Goal: Task Accomplishment & Management: Complete application form

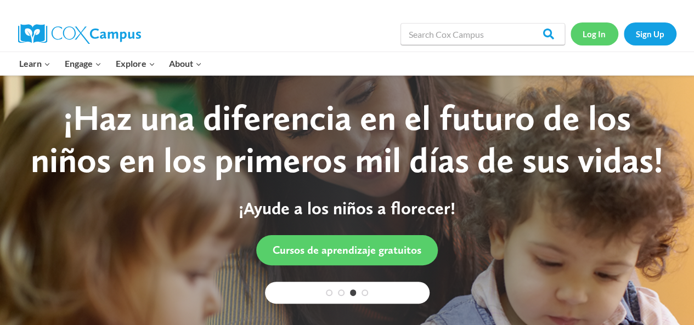
click at [602, 33] on link "Log In" at bounding box center [594, 33] width 48 height 22
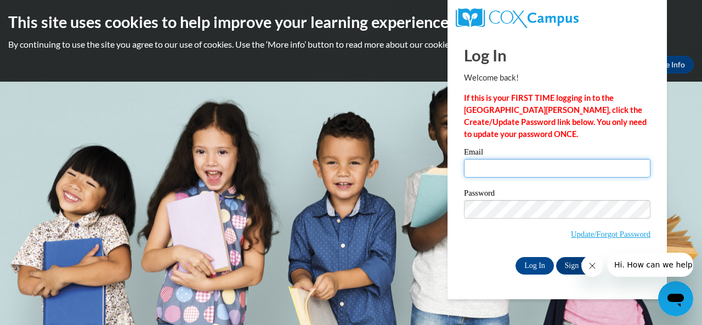
click at [536, 169] on input "Email" at bounding box center [557, 168] width 186 height 19
type input "[EMAIL_ADDRESS][DOMAIN_NAME]"
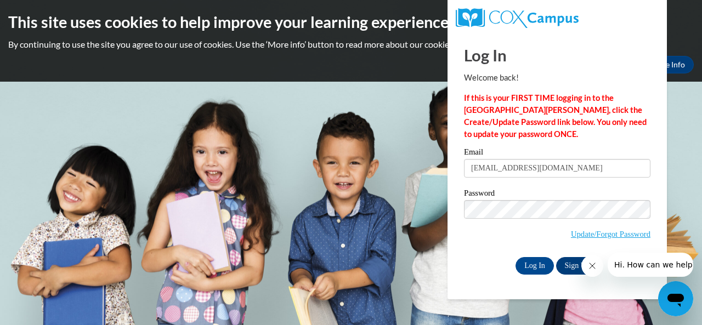
click at [572, 263] on link "Sign Up" at bounding box center [577, 266] width 43 height 18
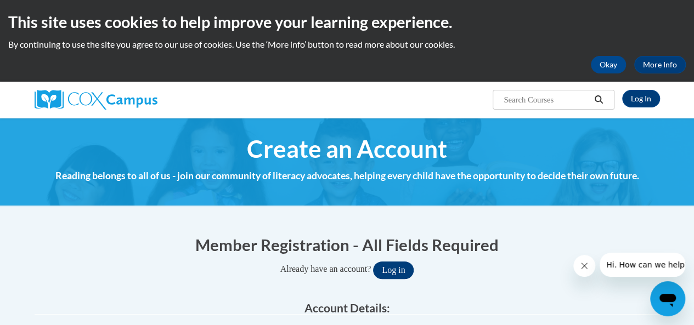
click at [407, 273] on button "Log in" at bounding box center [393, 271] width 41 height 18
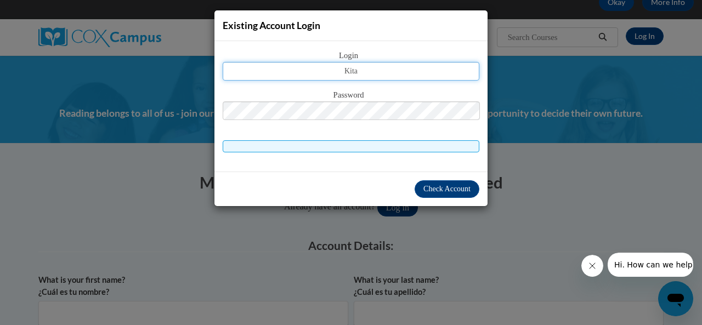
type input "[EMAIL_ADDRESS][DOMAIN_NAME]"
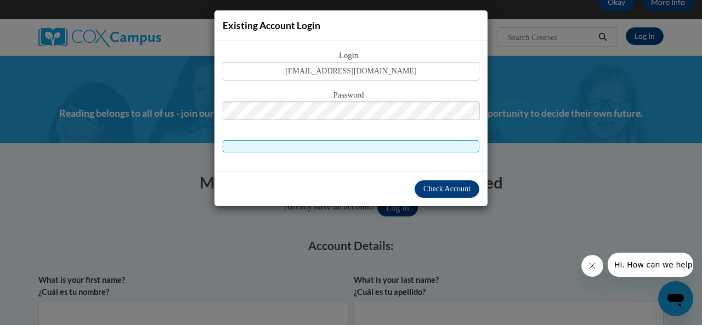
click at [507, 249] on div "Existing Account Login Login kitaoden470@gmail.com Password Check Account" at bounding box center [351, 162] width 702 height 325
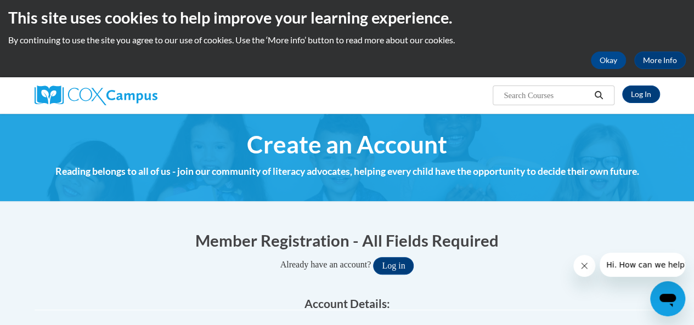
scroll to position [0, 0]
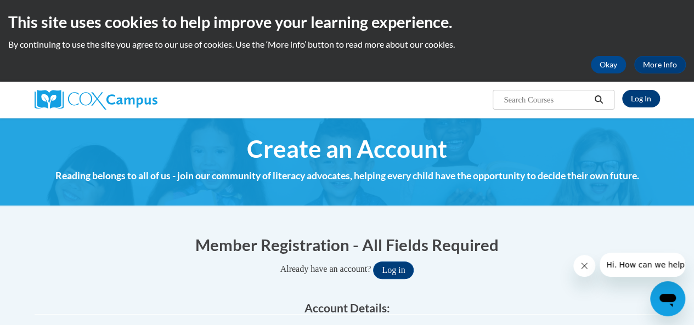
click at [644, 100] on link "Log In" at bounding box center [641, 99] width 38 height 18
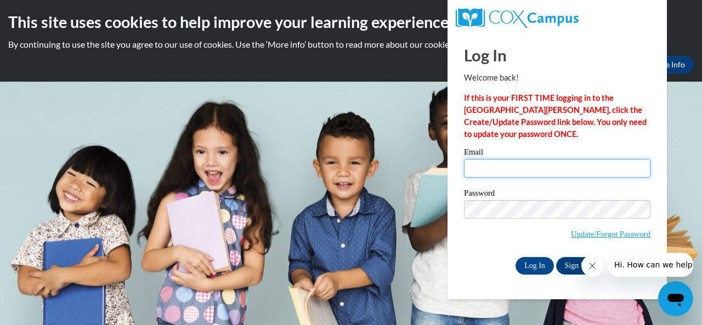
click at [590, 168] on input "Email" at bounding box center [557, 168] width 186 height 19
type input "[EMAIL_ADDRESS][DOMAIN_NAME]"
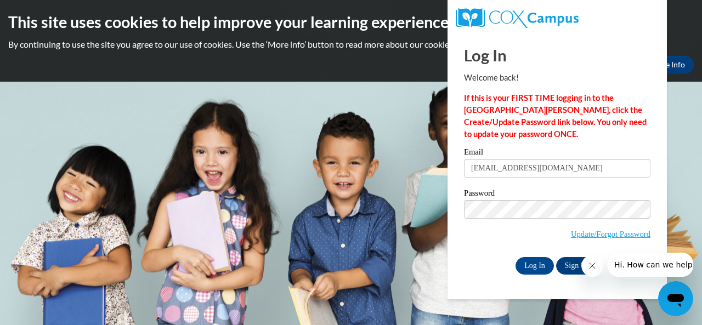
click at [594, 265] on icon "Close message from company" at bounding box center [591, 266] width 9 height 9
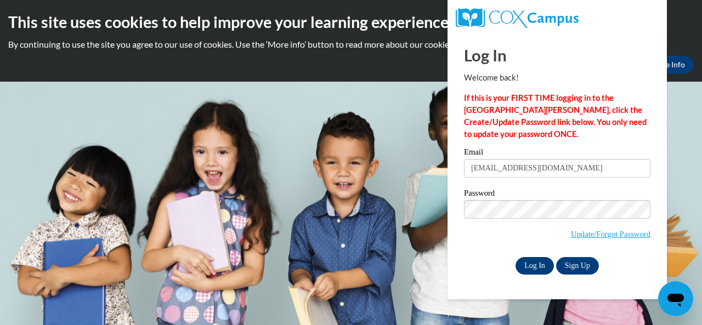
click at [540, 269] on input "Log In" at bounding box center [535, 266] width 38 height 18
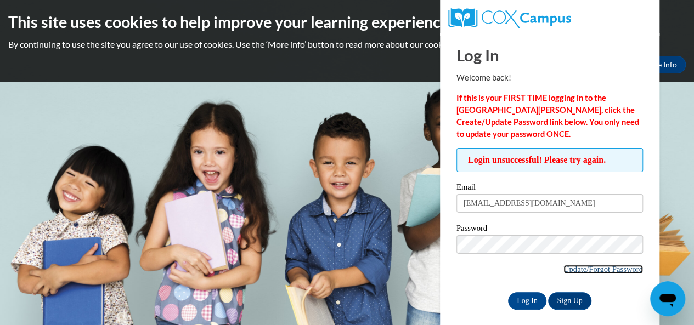
click at [609, 269] on link "Update/Forgot Password" at bounding box center [603, 269] width 80 height 9
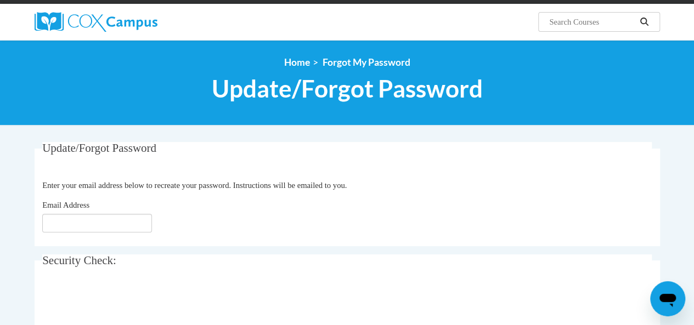
scroll to position [83, 0]
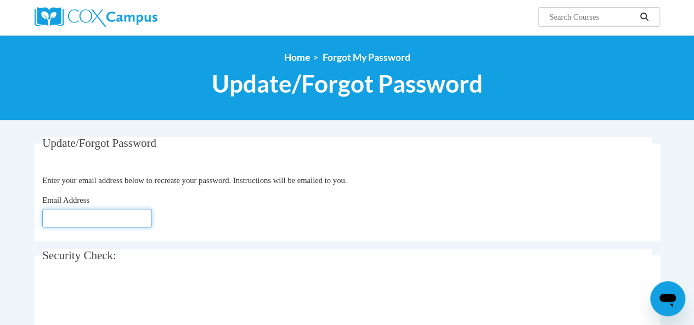
click at [132, 218] on input "Email Address" at bounding box center [97, 218] width 110 height 19
type input "[EMAIL_ADDRESS][DOMAIN_NAME]"
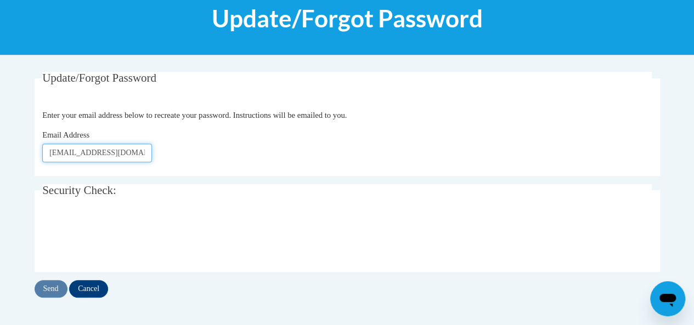
scroll to position [149, 0]
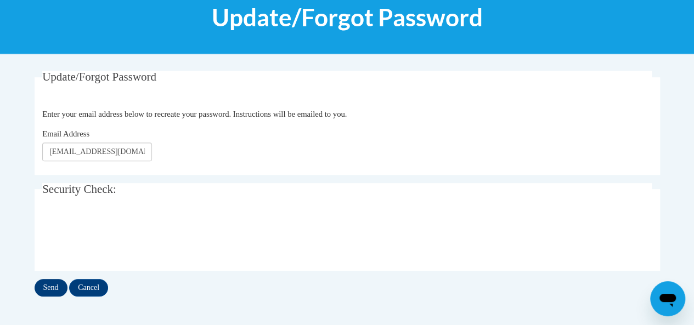
click at [50, 287] on input "Send" at bounding box center [51, 288] width 33 height 18
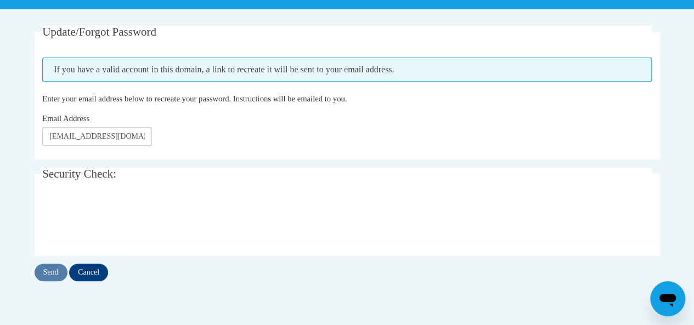
scroll to position [196, 0]
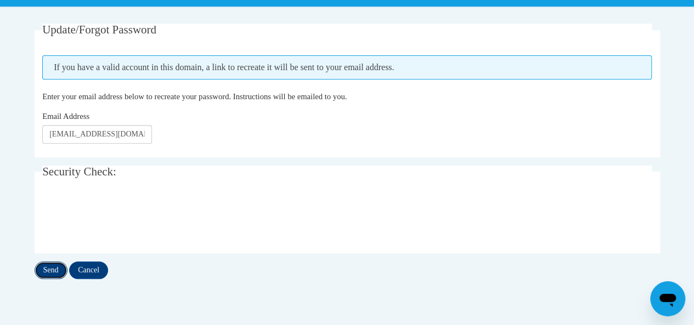
click at [48, 272] on input "Send" at bounding box center [51, 271] width 33 height 18
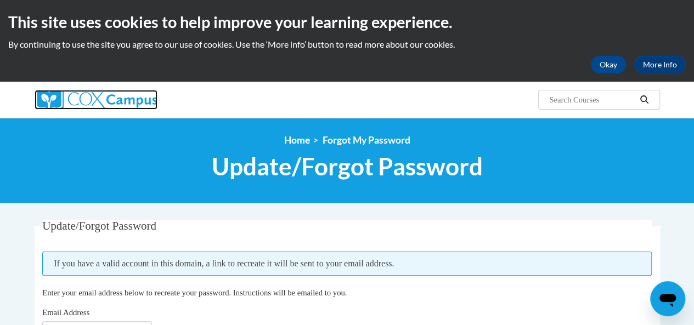
click at [110, 103] on img at bounding box center [96, 100] width 123 height 20
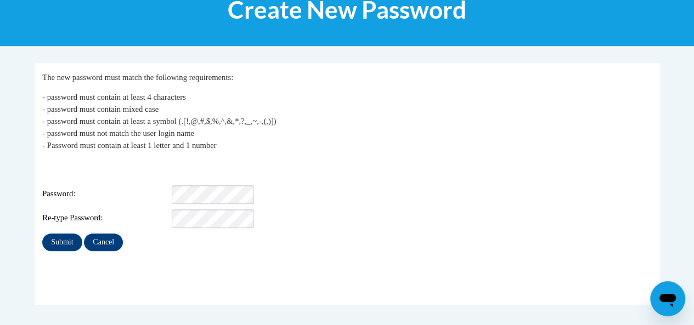
scroll to position [162, 0]
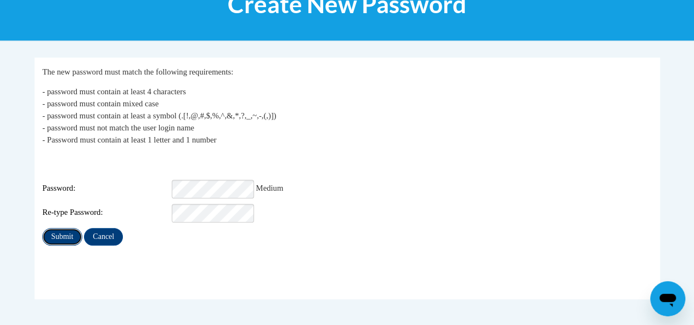
click at [63, 229] on input "Submit" at bounding box center [61, 237] width 39 height 18
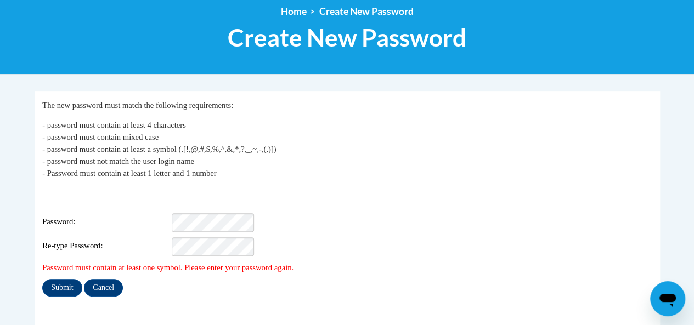
scroll to position [129, 0]
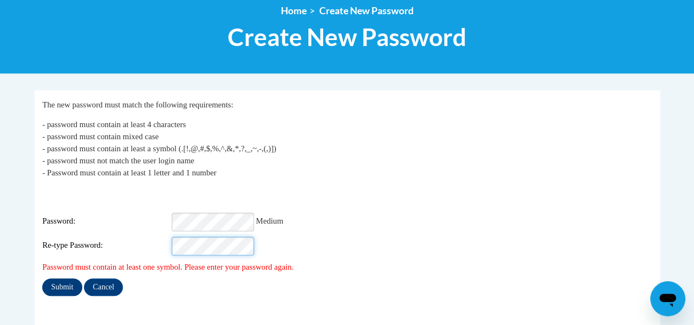
click at [61, 283] on input "Submit" at bounding box center [61, 288] width 39 height 18
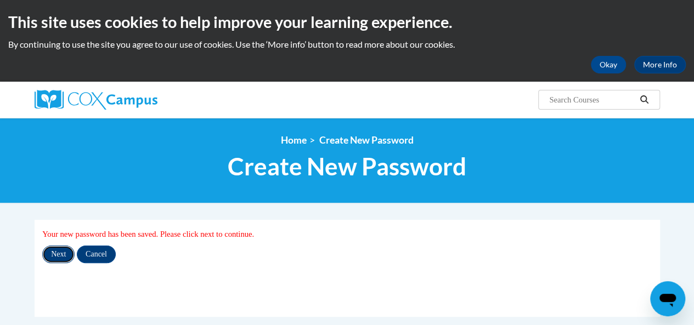
click at [60, 256] on input "Next" at bounding box center [58, 255] width 32 height 18
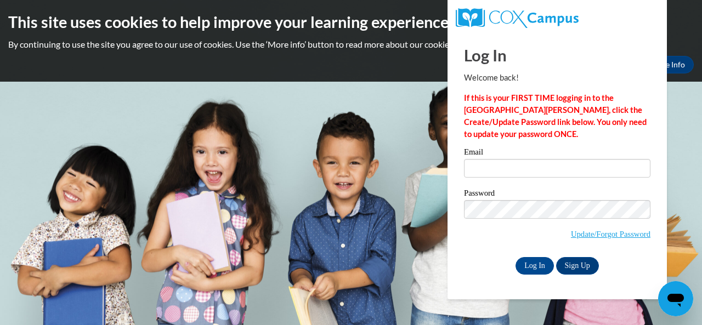
type input "kitaoden470@gmail.com"
click at [539, 268] on input "Log In" at bounding box center [535, 266] width 38 height 18
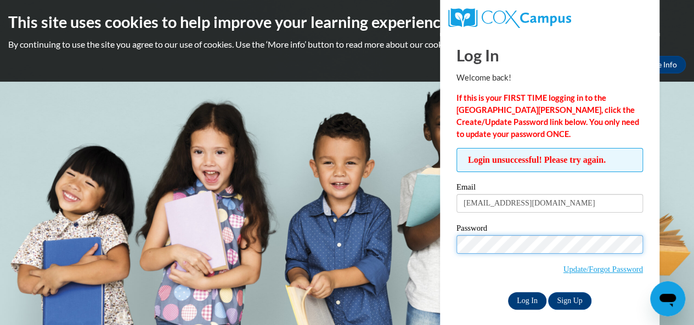
click at [532, 300] on input "Log In" at bounding box center [527, 301] width 38 height 18
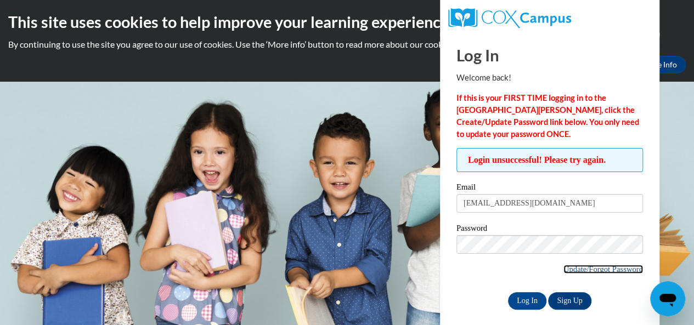
click at [610, 269] on link "Update/Forgot Password" at bounding box center [603, 269] width 80 height 9
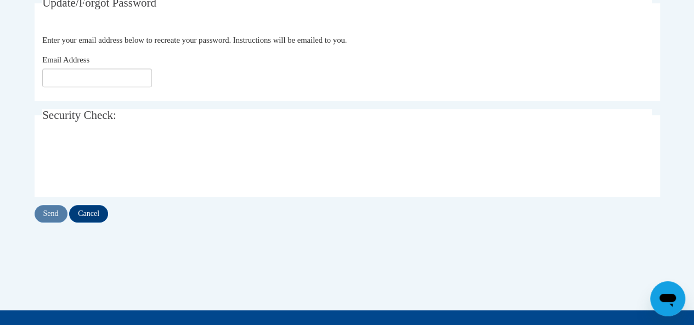
scroll to position [224, 0]
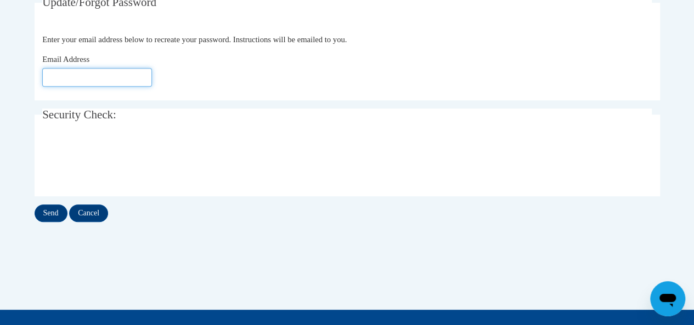
click at [93, 79] on input "Email Address" at bounding box center [97, 77] width 110 height 19
type input "kitaoden470@gmail.com"
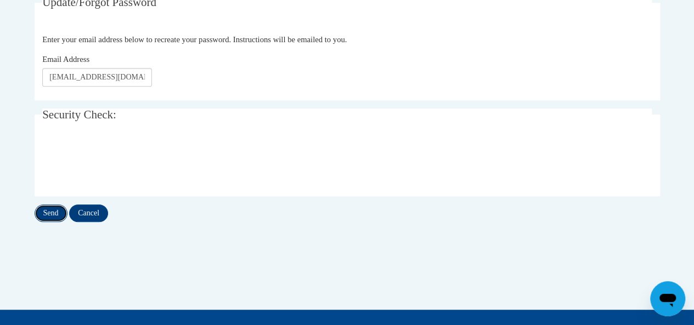
click at [55, 213] on input "Send" at bounding box center [51, 214] width 33 height 18
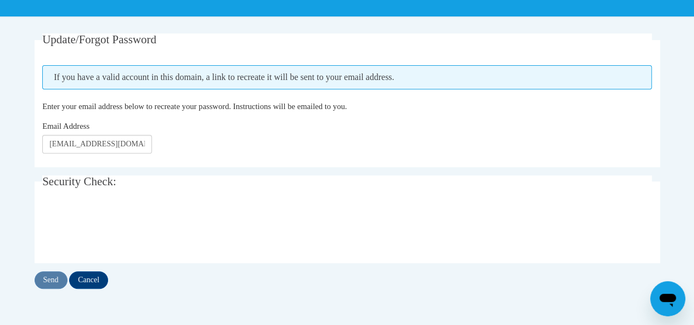
scroll to position [194, 0]
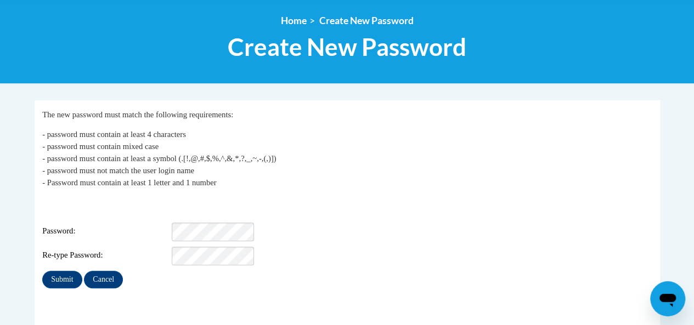
scroll to position [140, 0]
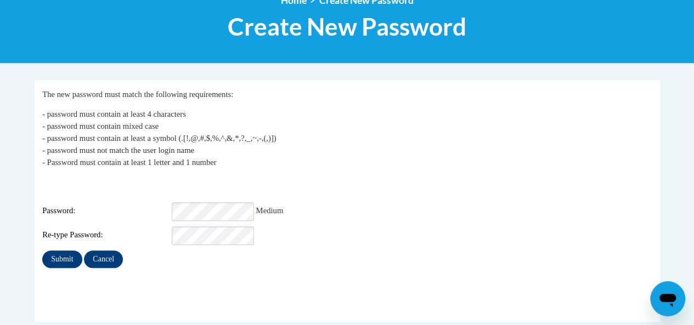
click at [71, 251] on input "Submit" at bounding box center [61, 260] width 39 height 18
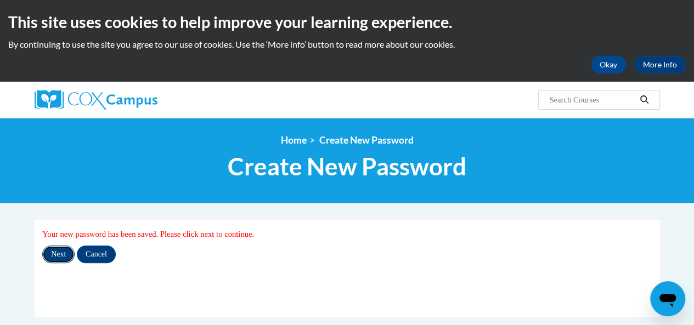
click at [59, 253] on input "Next" at bounding box center [58, 255] width 32 height 18
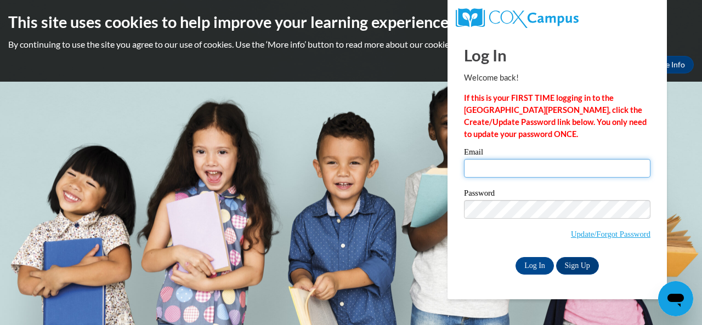
type input "[EMAIL_ADDRESS][DOMAIN_NAME]"
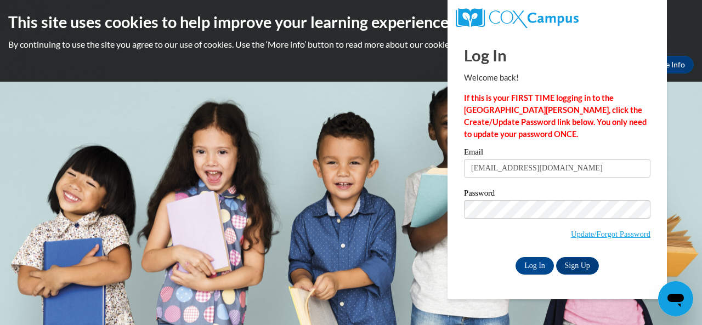
click at [536, 268] on input "Log In" at bounding box center [535, 266] width 38 height 18
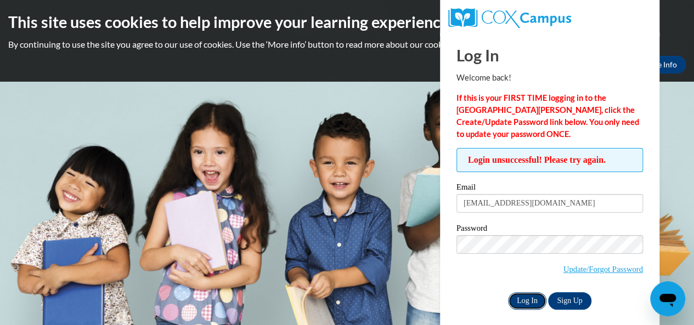
click at [530, 299] on input "Log In" at bounding box center [527, 301] width 38 height 18
click at [526, 302] on input "Log In" at bounding box center [527, 301] width 38 height 18
click at [603, 268] on link "Update/Forgot Password" at bounding box center [603, 269] width 80 height 9
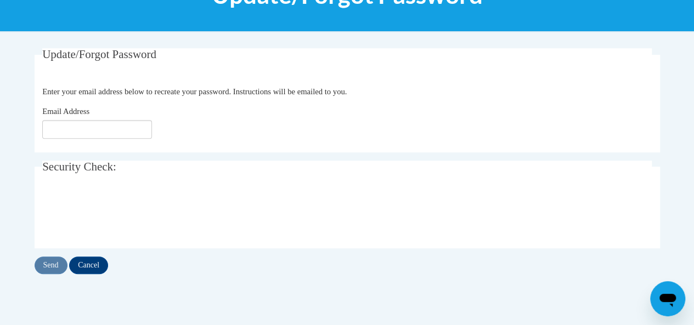
scroll to position [171, 0]
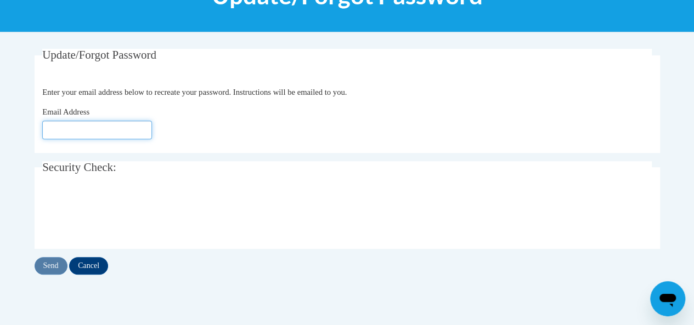
click at [112, 134] on input "Email Address" at bounding box center [97, 130] width 110 height 19
click at [101, 128] on input "Email Address" at bounding box center [97, 130] width 110 height 19
click at [127, 133] on input "Email Address" at bounding box center [97, 130] width 110 height 19
type input "kitaoden470@gmail.com"
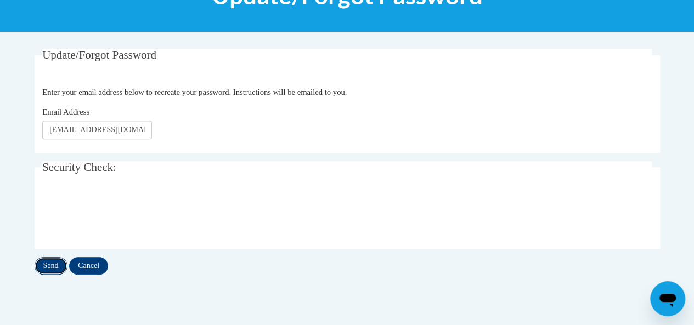
click at [60, 273] on input "Send" at bounding box center [51, 266] width 33 height 18
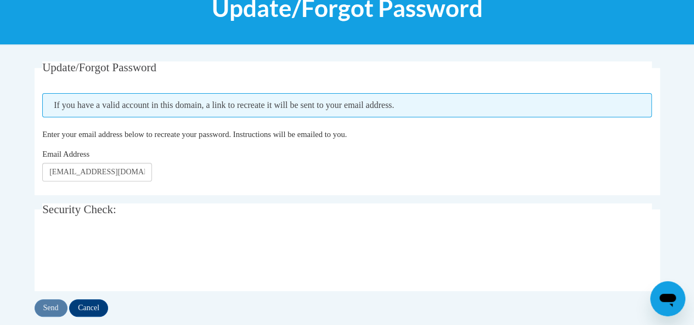
scroll to position [159, 0]
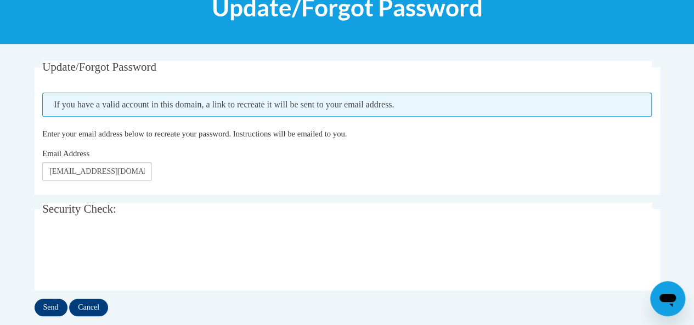
click at [55, 309] on input "Send" at bounding box center [51, 308] width 33 height 18
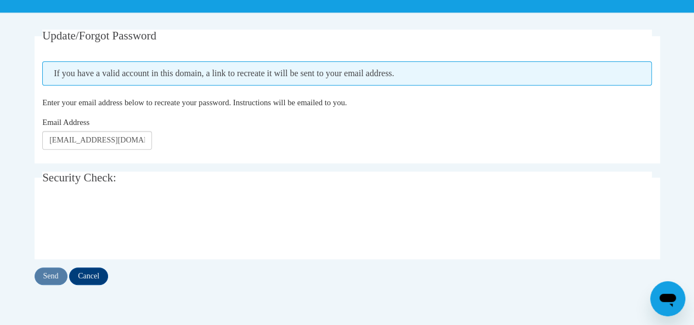
scroll to position [191, 0]
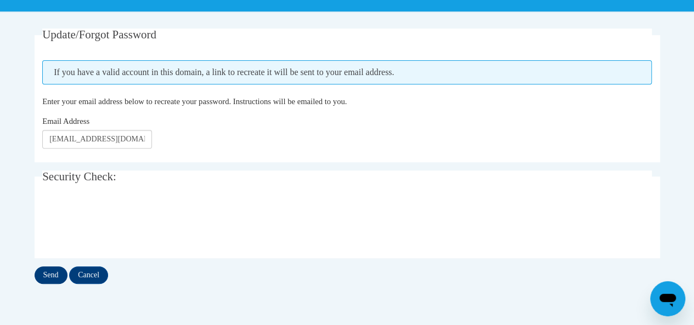
click at [50, 275] on input "Send" at bounding box center [51, 276] width 33 height 18
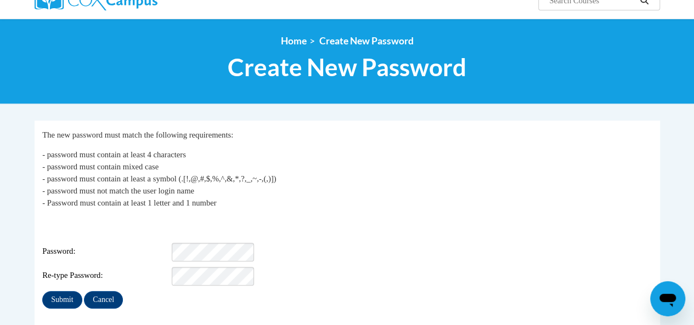
scroll to position [100, 0]
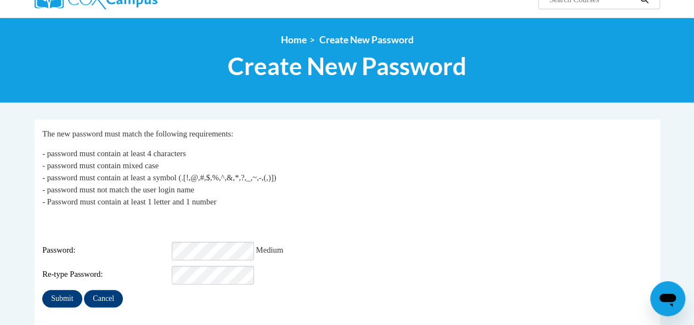
click at [67, 291] on input "Submit" at bounding box center [61, 299] width 39 height 18
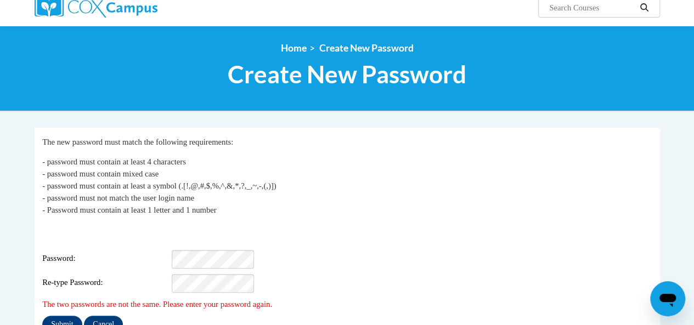
scroll to position [96, 0]
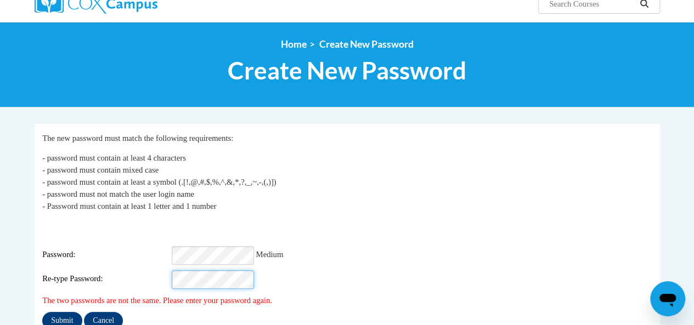
click at [69, 315] on input "Submit" at bounding box center [61, 321] width 39 height 18
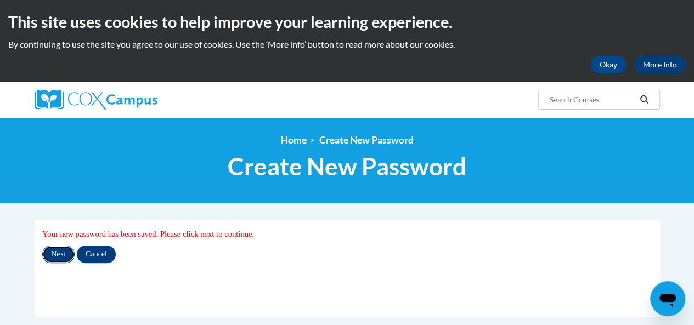
click at [61, 257] on input "Next" at bounding box center [58, 255] width 32 height 18
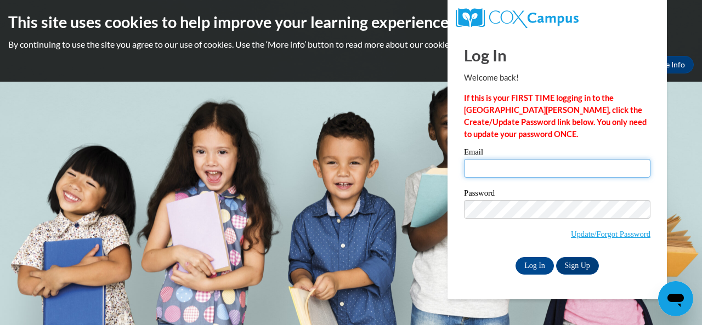
type input "[EMAIL_ADDRESS][DOMAIN_NAME]"
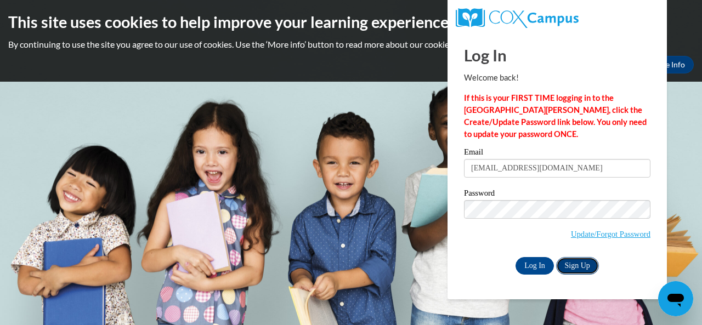
click at [577, 267] on link "Sign Up" at bounding box center [577, 266] width 43 height 18
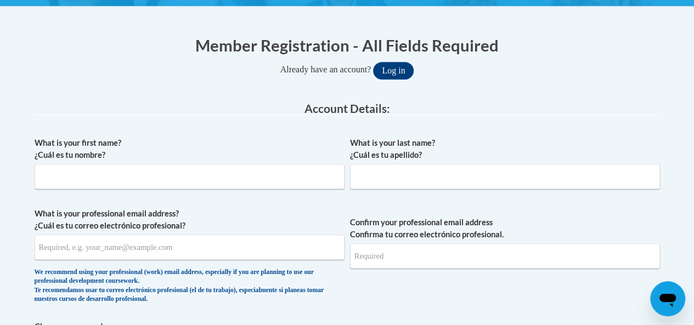
scroll to position [205, 0]
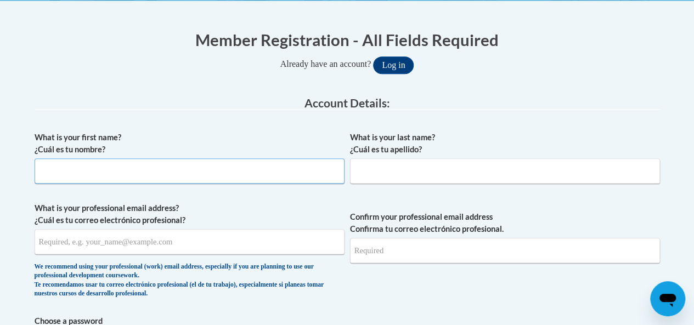
click at [72, 169] on input "What is your first name? ¿Cuál es tu nombre?" at bounding box center [190, 171] width 310 height 25
type input "Johnnie"
type input "Oden"
type input "[EMAIL_ADDRESS][DOMAIN_NAME]"
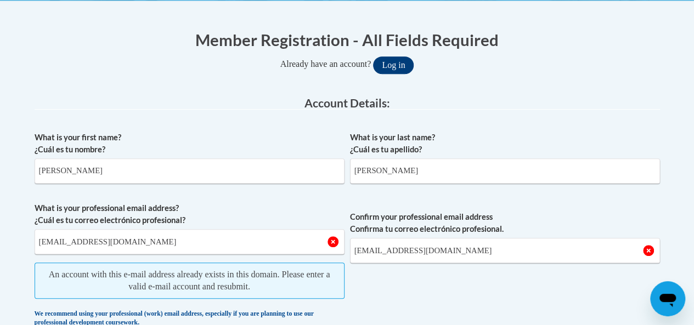
click at [400, 66] on button "Log in" at bounding box center [393, 65] width 41 height 18
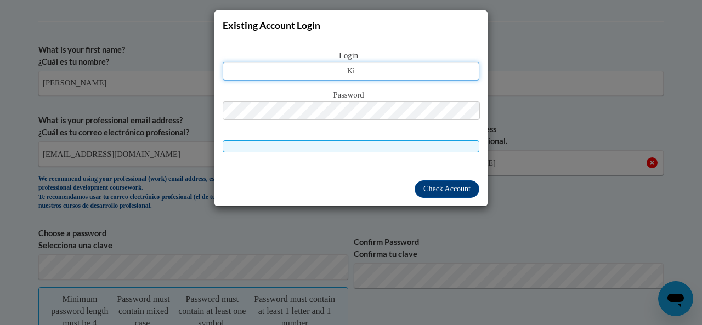
type input "K"
click at [365, 71] on input "text" at bounding box center [351, 71] width 257 height 19
type input "[EMAIL_ADDRESS][DOMAIN_NAME]"
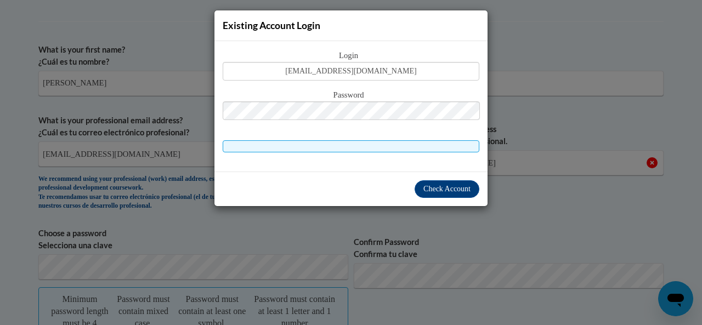
click at [564, 147] on div "Existing Account Login Login kitaoden470@gmail.com Password Check Account" at bounding box center [351, 162] width 702 height 325
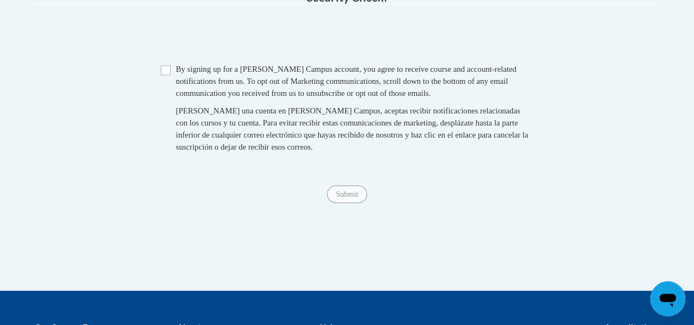
scroll to position [866, 0]
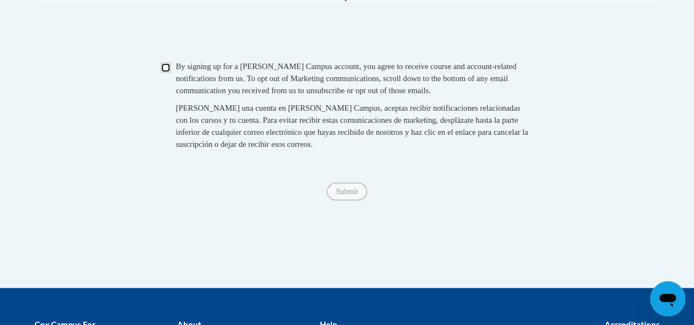
click at [165, 72] on input "Checkbox" at bounding box center [166, 68] width 10 height 10
checkbox input "true"
click at [350, 195] on span "Submit" at bounding box center [346, 190] width 39 height 9
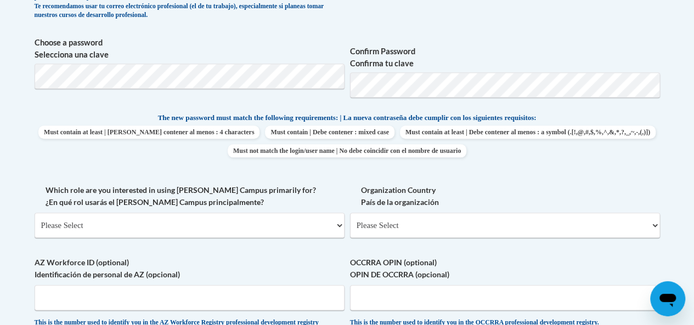
scroll to position [482, 0]
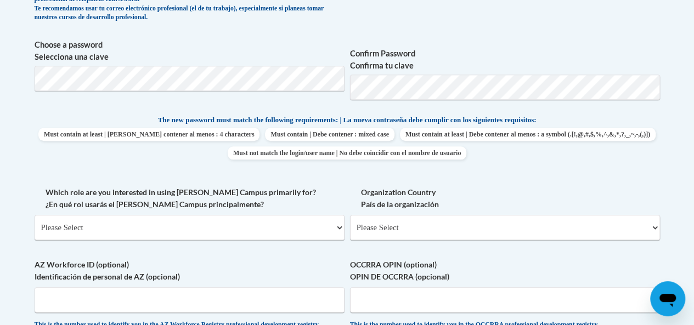
click at [676, 196] on body "This site uses cookies to help improve your learning experience. By continuing …" at bounding box center [347, 192] width 694 height 1348
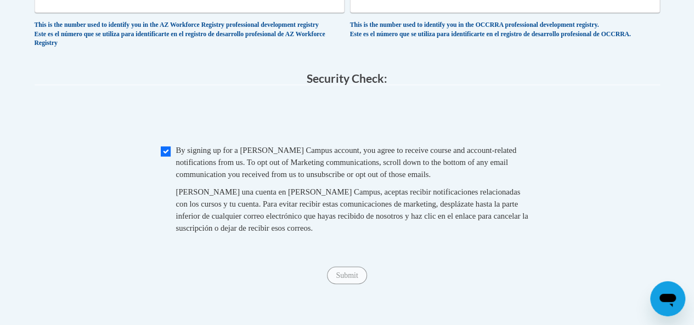
scroll to position [817, 0]
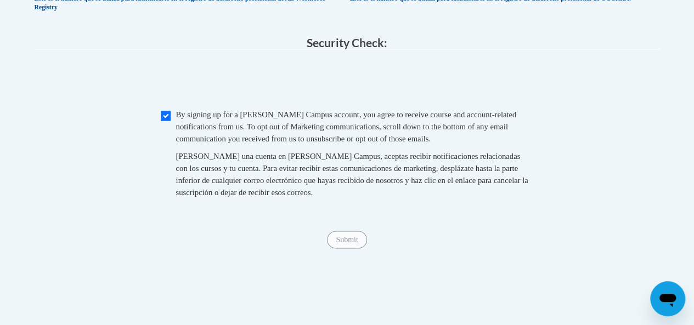
click at [347, 244] on span "Submit" at bounding box center [346, 239] width 39 height 9
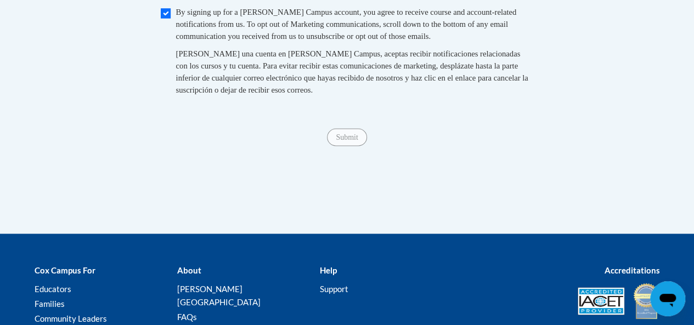
scroll to position [923, 0]
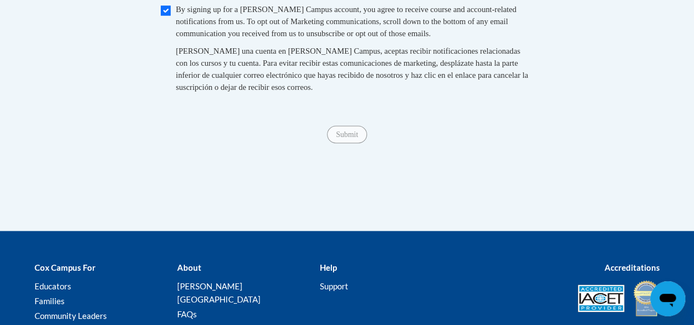
click at [347, 138] on span "Submit" at bounding box center [346, 133] width 39 height 9
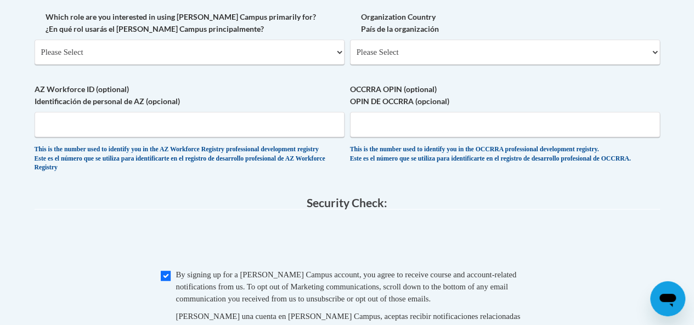
scroll to position [652, 0]
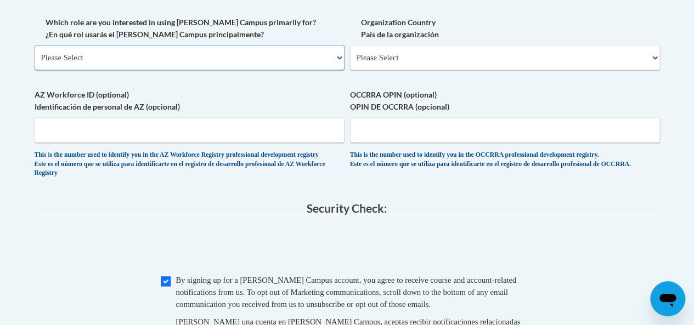
click at [325, 54] on select "Please Select College/University | Colegio/Universidad Community/Nonprofit Part…" at bounding box center [190, 57] width 310 height 25
select select "fbf2d438-af2f-41f8-98f1-81c410e29de3"
click at [35, 45] on select "Please Select College/University | Colegio/Universidad Community/Nonprofit Part…" at bounding box center [190, 57] width 310 height 25
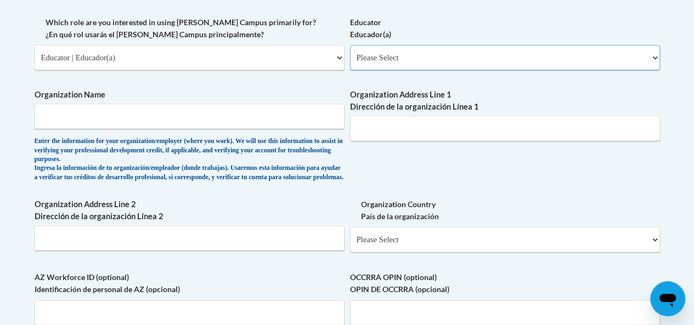
click at [579, 59] on select "Please Select Early Learning/Daycare Teacher/Family Home Care Provider | Maestr…" at bounding box center [505, 57] width 310 height 25
select select "5e2af403-4f2c-4e49-a02f-103e55d7b75b"
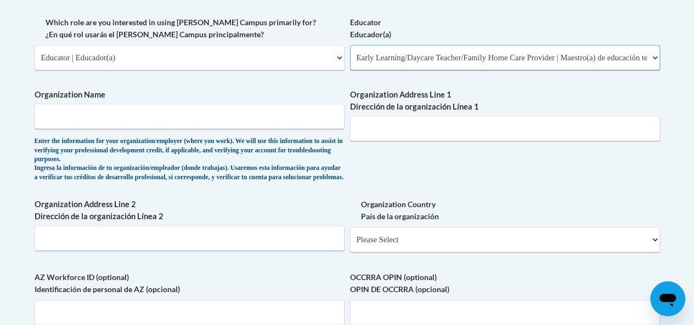
click at [350, 45] on select "Please Select Early Learning/Daycare Teacher/Family Home Care Provider | Maestr…" at bounding box center [505, 57] width 310 height 25
click at [321, 112] on input "Organization Name" at bounding box center [190, 116] width 310 height 25
type input "Dunwoody Prep"
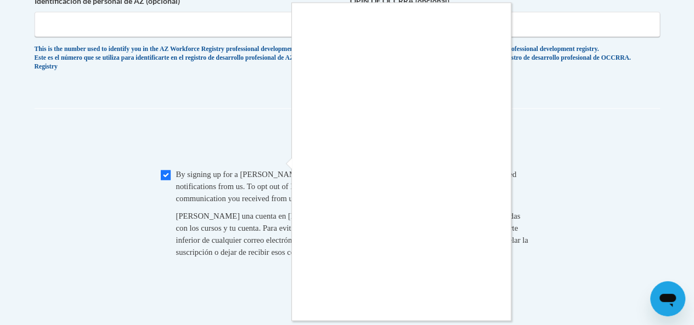
click at [274, 149] on div at bounding box center [347, 162] width 694 height 325
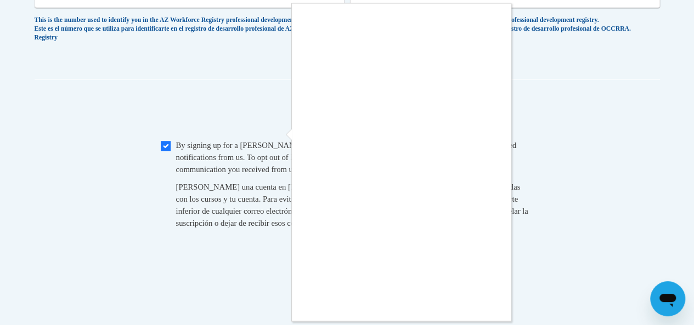
scroll to position [966, 0]
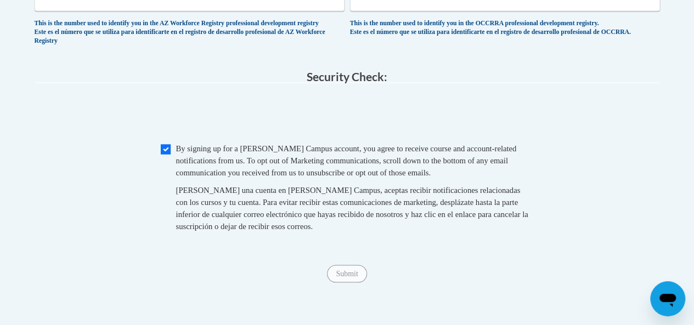
click at [359, 277] on span "Submit" at bounding box center [346, 272] width 39 height 9
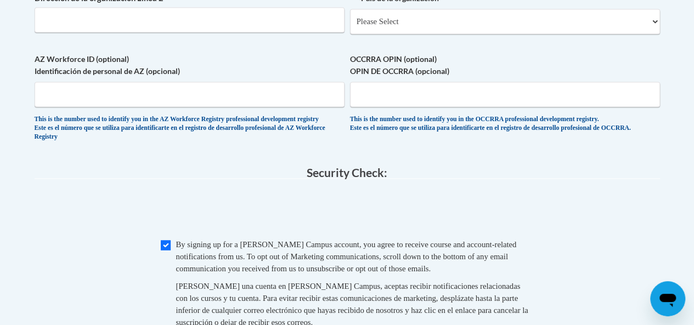
scroll to position [848, 0]
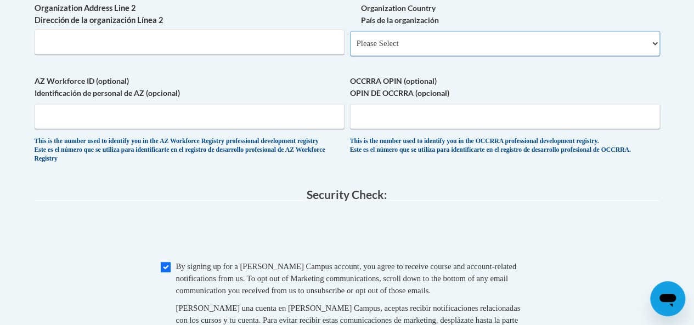
click at [649, 53] on select "Please Select United States | Estados Unidos Outside of the United States | Fue…" at bounding box center [505, 43] width 310 height 25
select select "ad49bcad-a171-4b2e-b99c-48b446064914"
click at [350, 39] on select "Please Select United States | Estados Unidos Outside of the United States | Fue…" at bounding box center [505, 43] width 310 height 25
select select
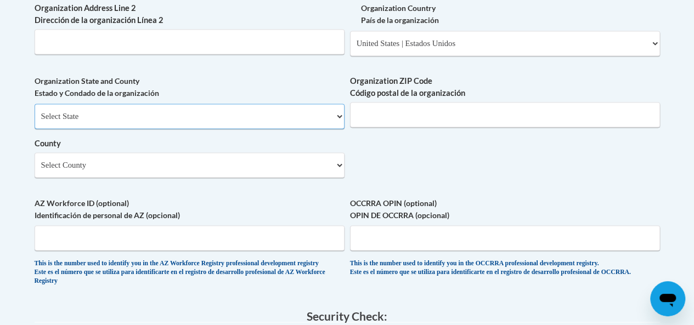
click at [336, 122] on select "Select State Alabama Alaska Arizona Arkansas California Colorado Connecticut De…" at bounding box center [190, 116] width 310 height 25
select select "Georgia"
click at [35, 112] on select "Select State Alabama Alaska Arizona Arkansas California Colorado Connecticut De…" at bounding box center [190, 116] width 310 height 25
click at [642, 125] on input "Organization ZIP Code Código postal de la organización" at bounding box center [505, 114] width 310 height 25
type input "30338"
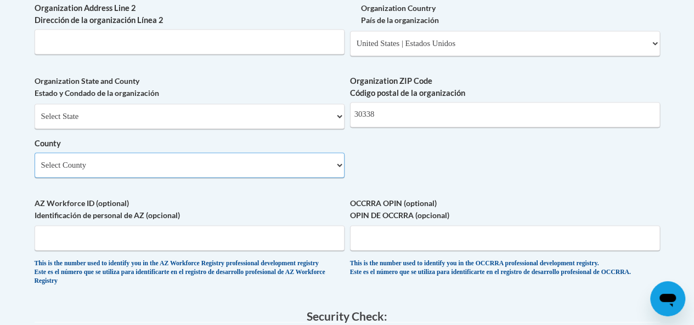
click at [331, 174] on select "Select County Appling Atkinson Bacon Baker Baldwin Banks Barrow Bartow Ben Hill…" at bounding box center [190, 164] width 310 height 25
click at [333, 170] on select "Select County Appling Atkinson Bacon Baker Baldwin Banks Barrow Bartow Ben Hill…" at bounding box center [190, 164] width 310 height 25
click at [337, 173] on select "Select County Appling Atkinson Bacon Baker Baldwin Banks Barrow Bartow Ben Hill…" at bounding box center [190, 164] width 310 height 25
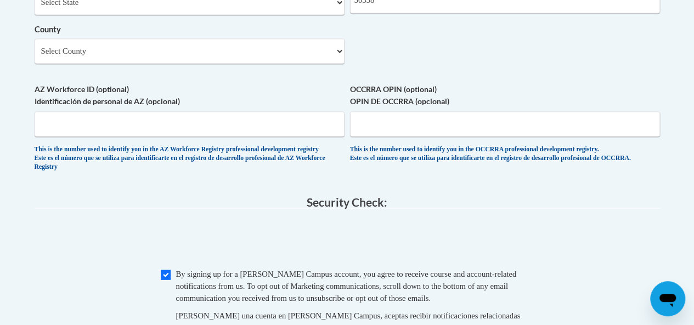
scroll to position [962, 0]
click at [333, 60] on select "Select County Appling Atkinson Bacon Baker Baldwin Banks Barrow Bartow Ben Hill…" at bounding box center [190, 51] width 310 height 25
select select "Fulton"
click at [35, 47] on select "Select County Appling Atkinson Bacon Baker Baldwin Banks Barrow Bartow Ben Hill…" at bounding box center [190, 51] width 310 height 25
click at [295, 131] on input "AZ Workforce ID (optional) Identificación de personal de AZ (opcional)" at bounding box center [190, 124] width 310 height 25
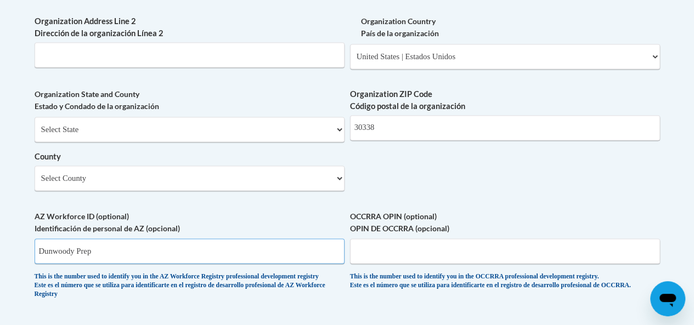
scroll to position [834, 0]
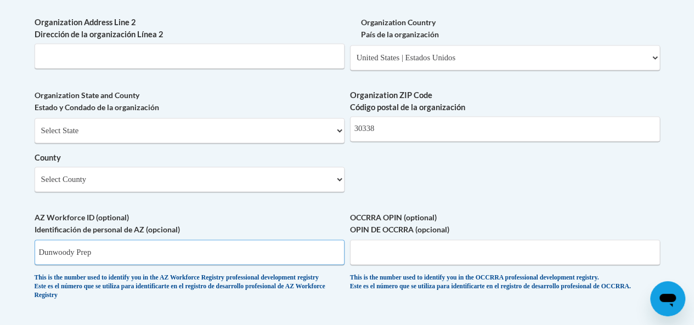
type input "Dunwoody Prep"
click at [292, 64] on input "Organization Address Line 2 Dirección de la organización Línea 2" at bounding box center [190, 55] width 310 height 25
type input "5493 chamblee dunwoody road"
click at [329, 192] on select "Select County Appling Atkinson Bacon Baker Baldwin Banks Barrow Bartow Ben Hill…" at bounding box center [190, 179] width 310 height 25
select select "DeKalb"
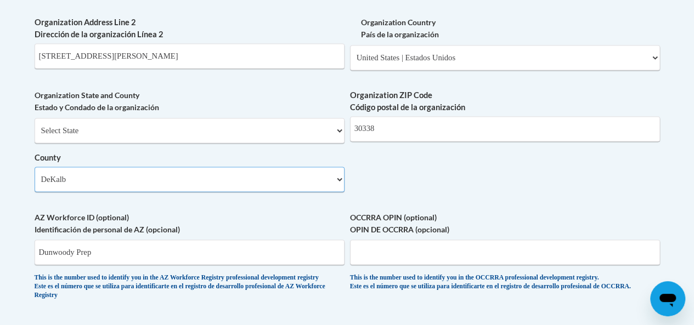
click at [35, 175] on select "Select County Appling Atkinson Bacon Baker Baldwin Banks Barrow Bartow Ben Hill…" at bounding box center [190, 179] width 310 height 25
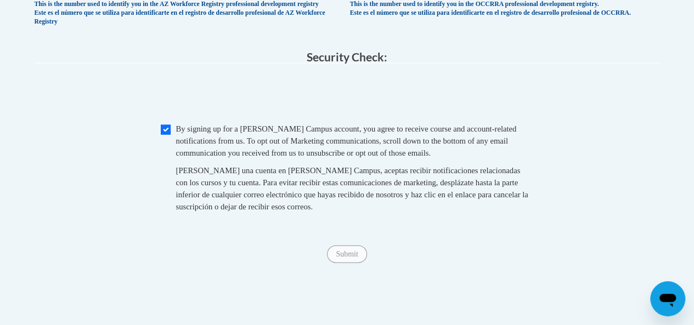
scroll to position [1110, 0]
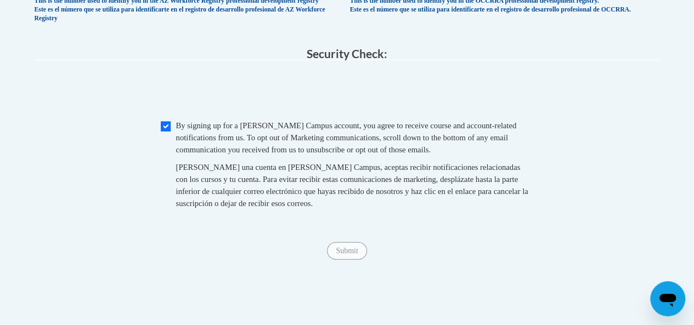
click at [351, 255] on span "Submit" at bounding box center [346, 250] width 39 height 9
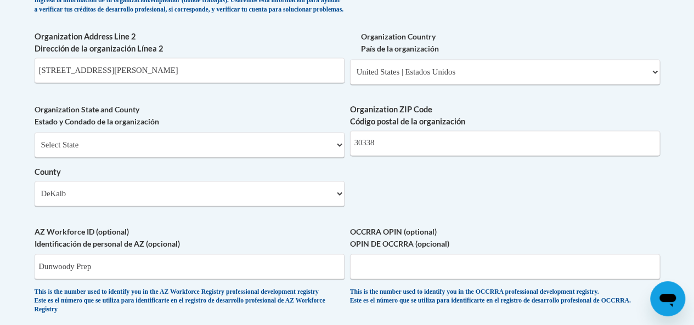
scroll to position [819, 0]
click at [173, 79] on input "5493 chamblee dunwoody road" at bounding box center [190, 70] width 310 height 25
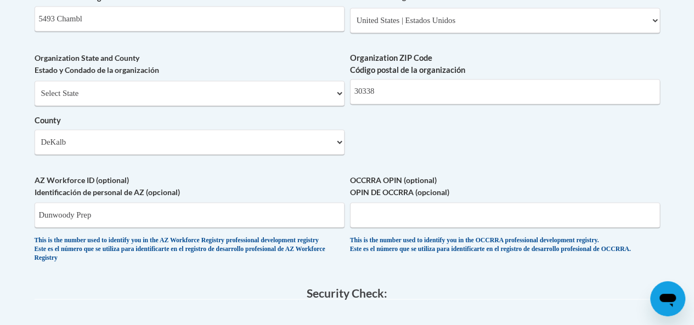
scroll to position [870, 0]
click at [99, 30] on input "5493 Chambl" at bounding box center [190, 19] width 310 height 25
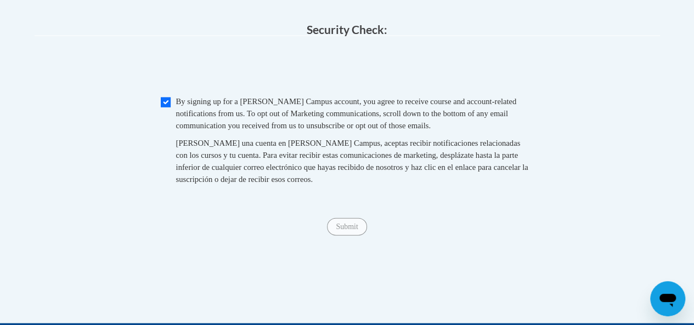
scroll to position [1135, 0]
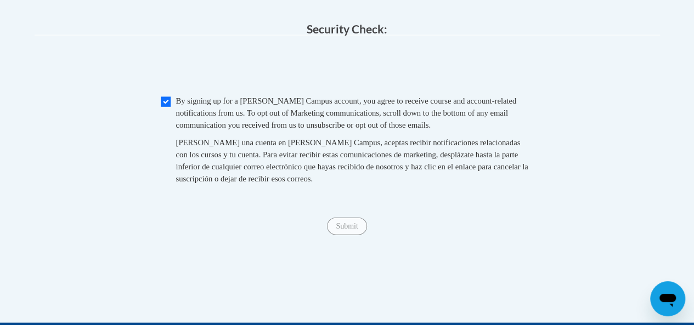
type input "5493 Chamblee Dunwoody Road"
click at [352, 235] on div "Submit Submit" at bounding box center [347, 227] width 625 height 18
click at [351, 230] on span "Submit" at bounding box center [346, 225] width 39 height 9
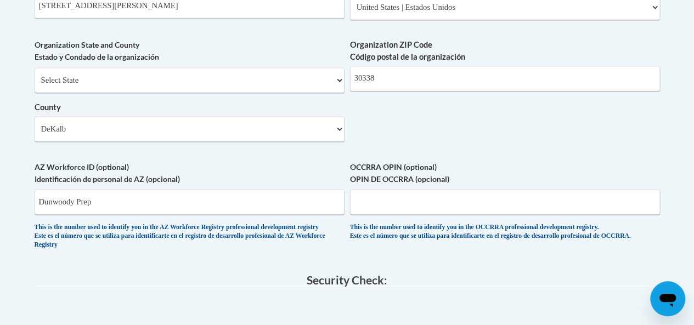
scroll to position [883, 0]
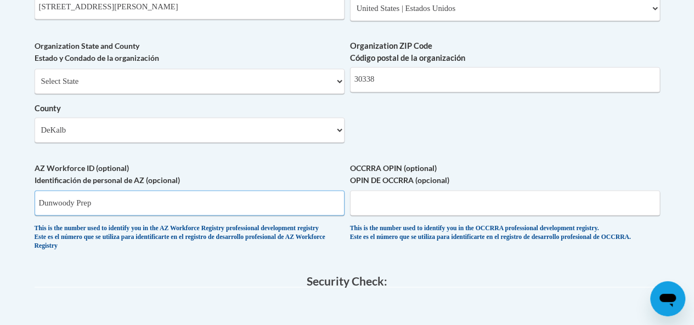
click at [120, 212] on input "Dunwoody Prep" at bounding box center [190, 202] width 310 height 25
type input "D"
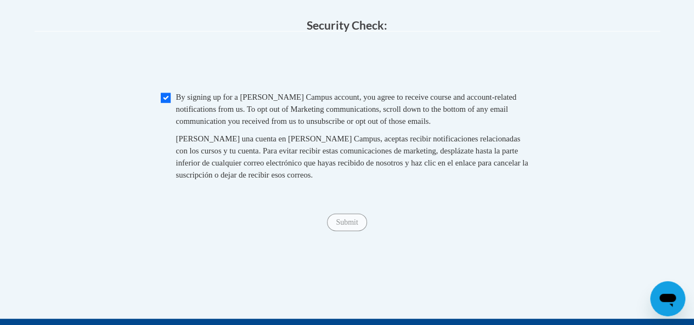
scroll to position [1139, 0]
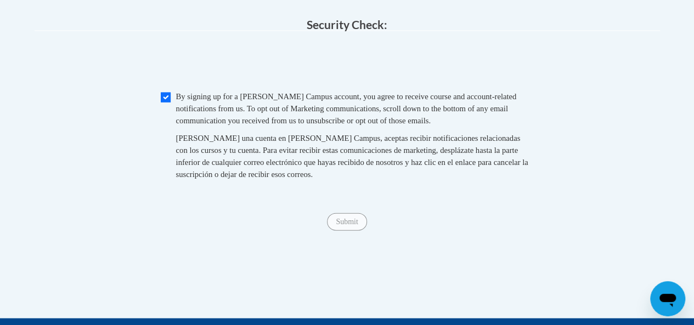
click at [347, 225] on span "Submit" at bounding box center [346, 221] width 39 height 9
click at [357, 225] on span "Submit" at bounding box center [346, 221] width 39 height 9
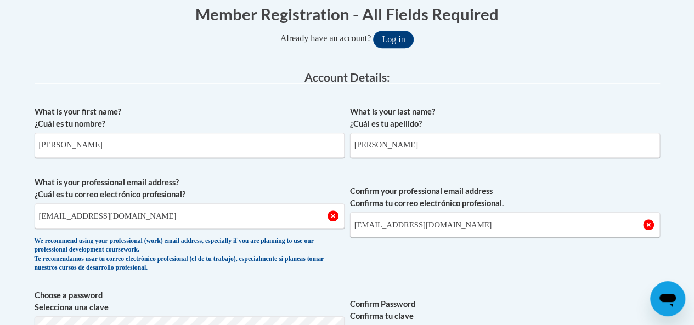
scroll to position [227, 0]
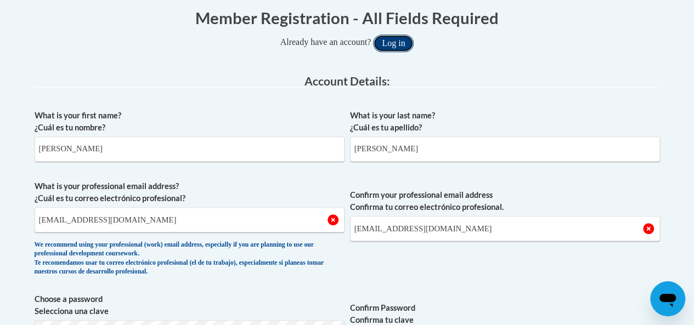
click at [399, 45] on button "Log in" at bounding box center [393, 44] width 41 height 18
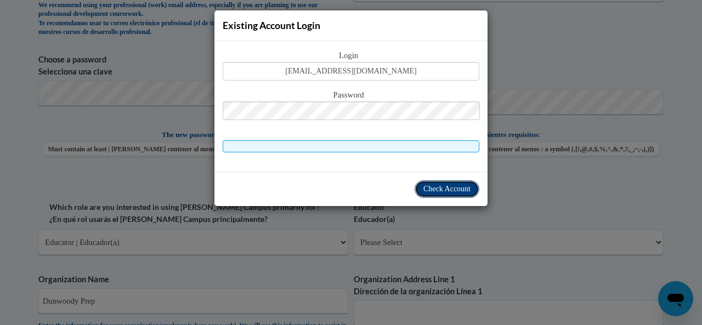
click at [450, 190] on span "Check Account" at bounding box center [446, 189] width 47 height 8
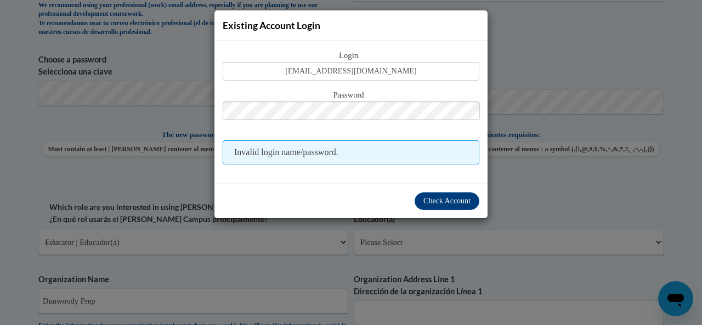
click at [563, 56] on div "Existing Account Login Login kitaoden470@gmail.com Password Invalid login name/…" at bounding box center [351, 162] width 702 height 325
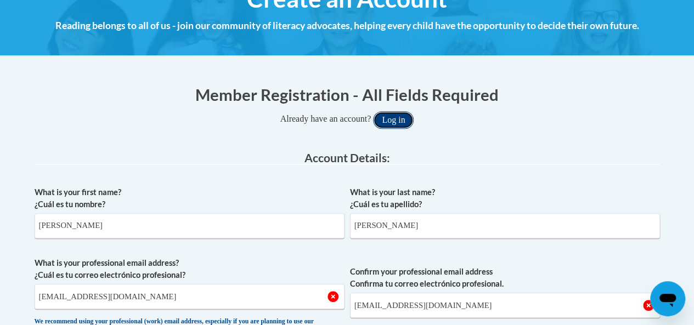
click at [404, 115] on button "Log in" at bounding box center [393, 120] width 41 height 18
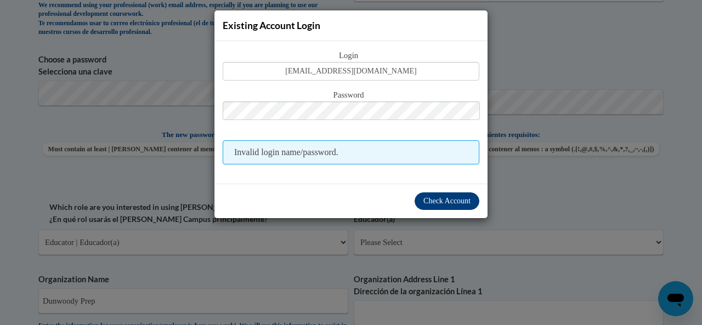
click at [448, 197] on span "Check Account" at bounding box center [446, 201] width 47 height 8
click at [445, 202] on span "Check Account" at bounding box center [446, 201] width 47 height 8
click at [459, 200] on span "Check Account" at bounding box center [446, 201] width 47 height 8
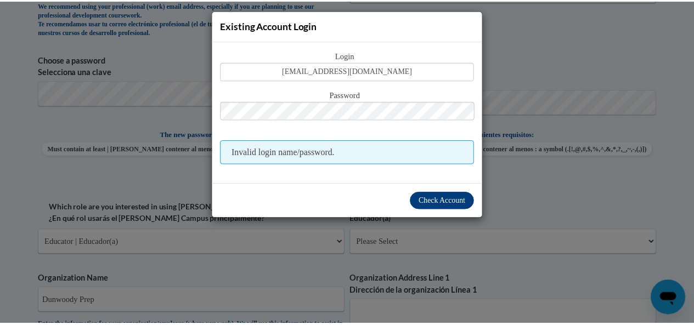
scroll to position [1062, 0]
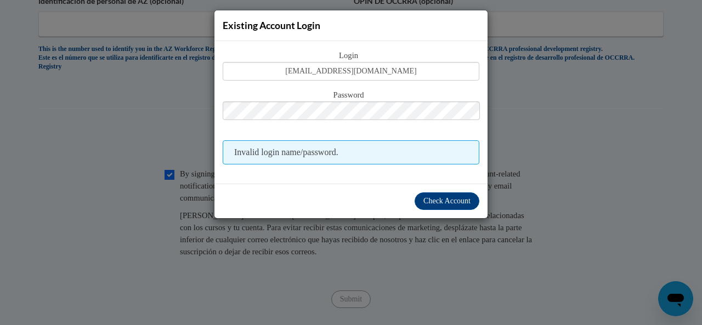
click at [564, 122] on div "Existing Account Login Login kitaoden470@gmail.com Password Invalid login name/…" at bounding box center [351, 162] width 702 height 325
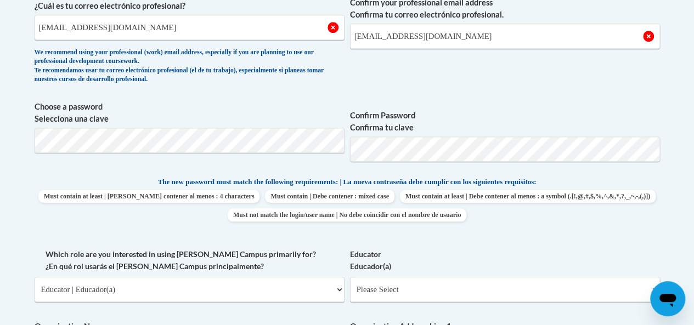
scroll to position [412, 0]
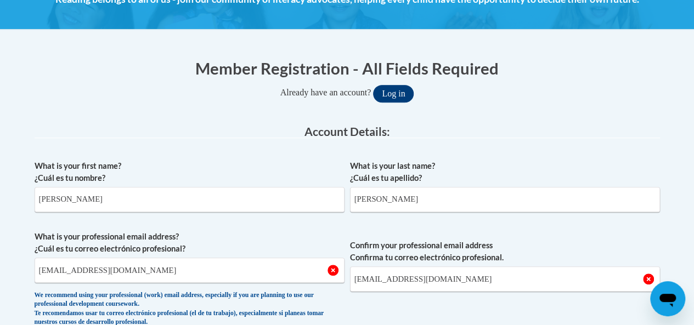
click at [403, 94] on button "Log in" at bounding box center [393, 94] width 41 height 18
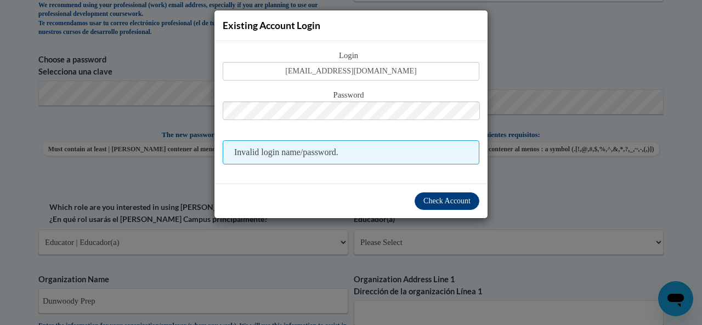
click at [585, 54] on div "Existing Account Login Login kitaoden470@gmail.com Password Invalid login name/…" at bounding box center [351, 162] width 702 height 325
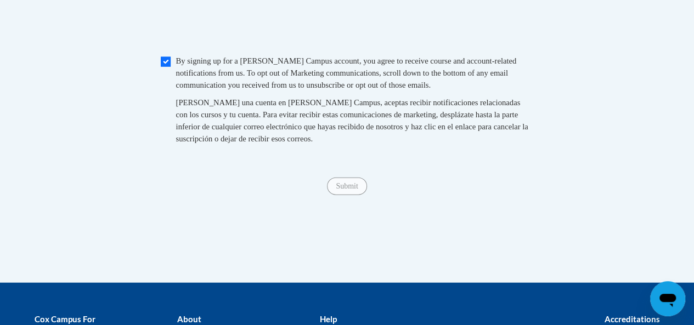
scroll to position [1331, 0]
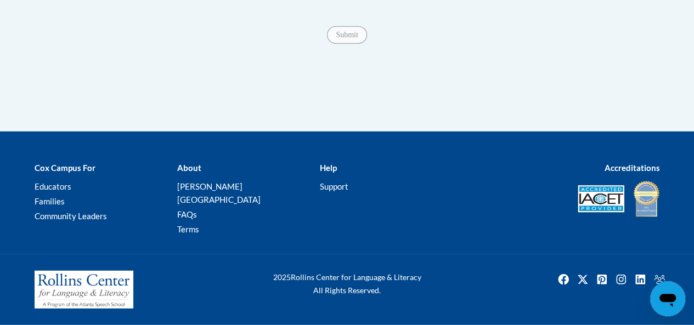
click at [346, 44] on div "Submit Submit" at bounding box center [347, 35] width 625 height 18
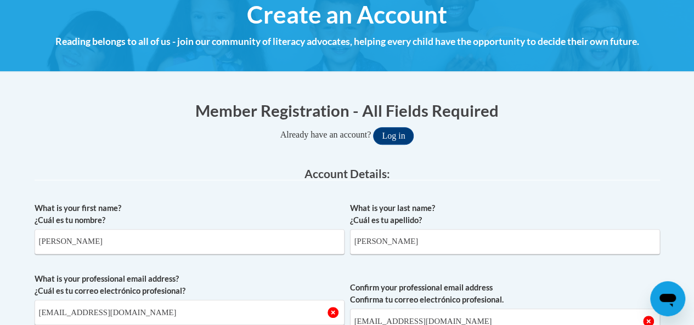
scroll to position [140, 0]
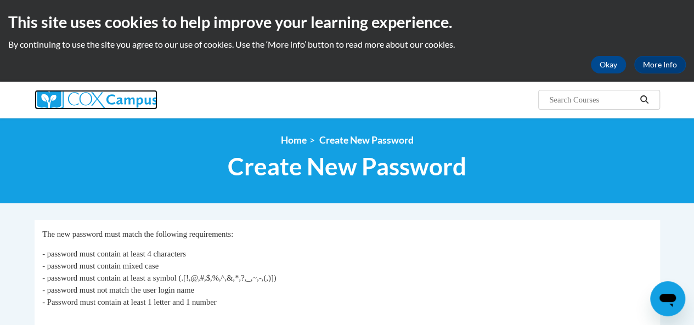
click at [129, 106] on img at bounding box center [96, 100] width 123 height 20
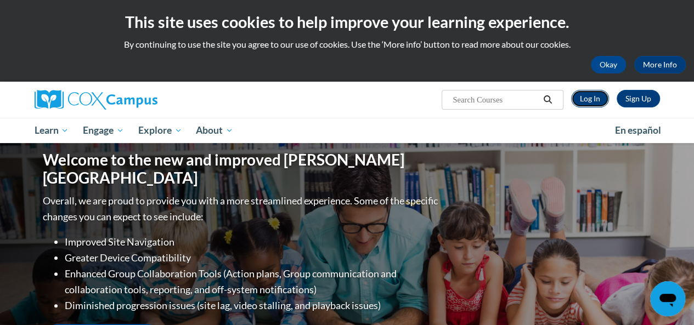
click at [592, 99] on link "Log In" at bounding box center [590, 99] width 38 height 18
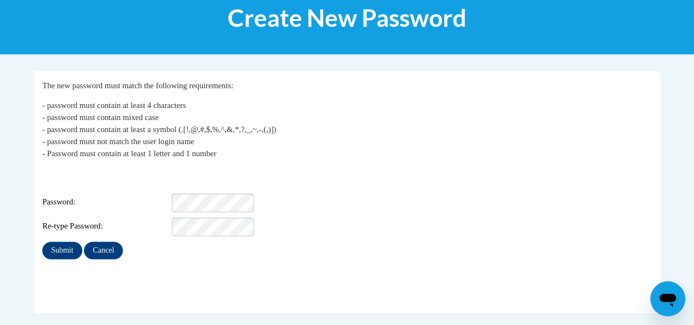
scroll to position [149, 0]
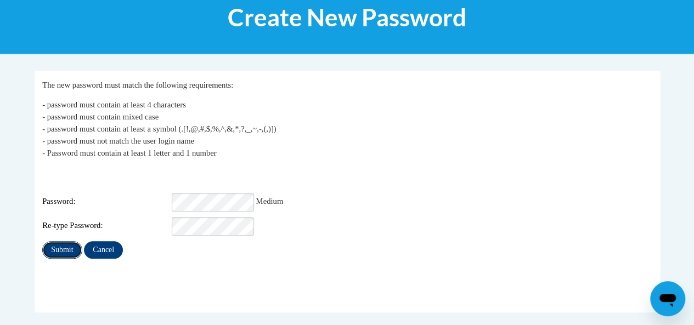
click at [71, 241] on input "Submit" at bounding box center [61, 250] width 39 height 18
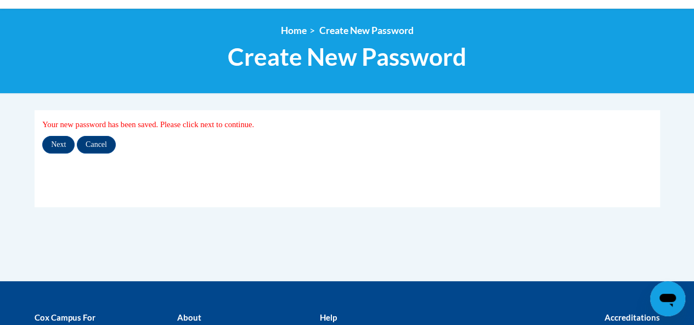
scroll to position [103, 0]
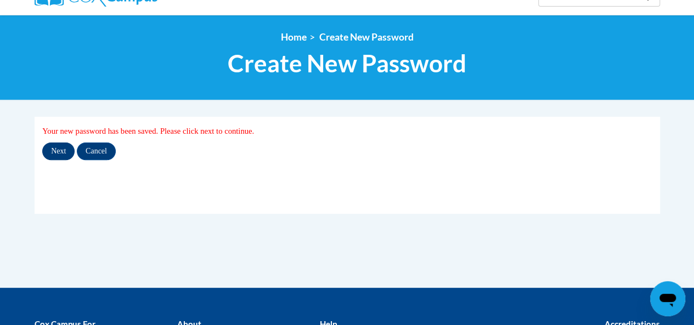
click at [59, 150] on input "Next" at bounding box center [58, 152] width 32 height 18
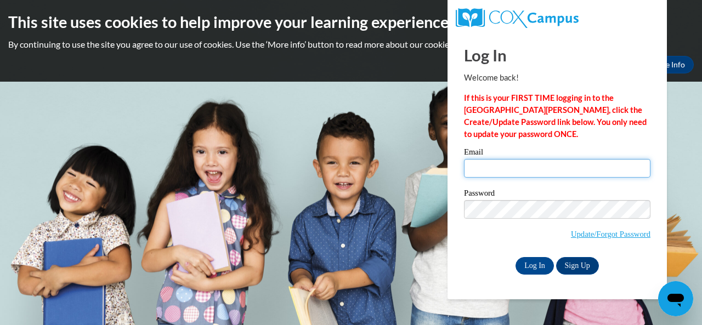
type input "[EMAIL_ADDRESS][DOMAIN_NAME]"
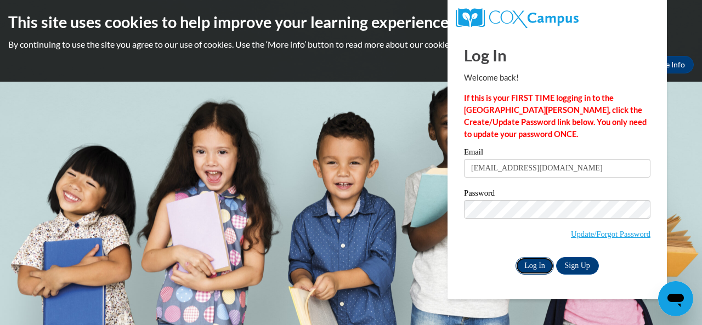
click at [533, 263] on input "Log In" at bounding box center [535, 266] width 38 height 18
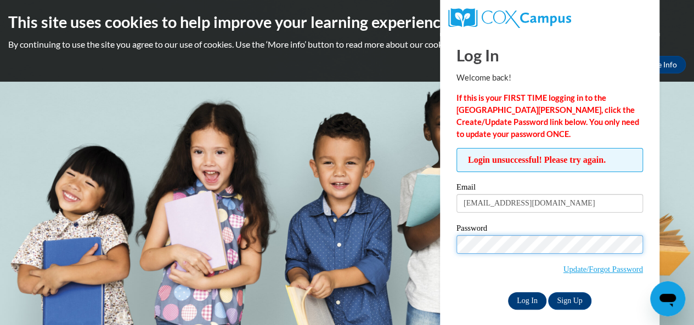
click at [521, 306] on input "Log In" at bounding box center [527, 301] width 38 height 18
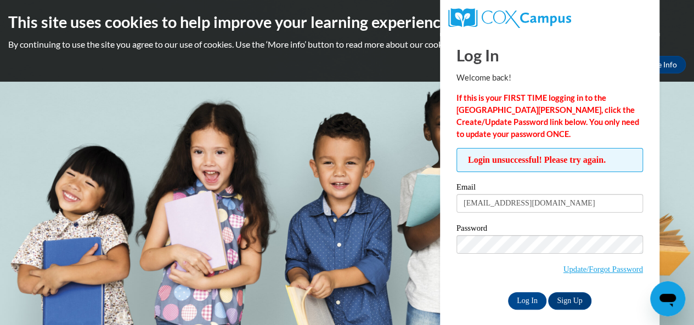
scroll to position [8, 0]
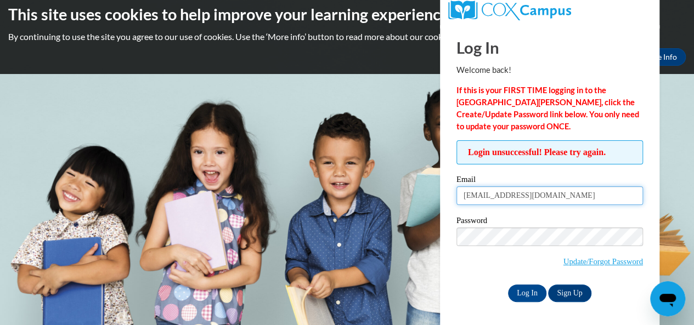
click at [478, 186] on input "[EMAIL_ADDRESS][DOMAIN_NAME]" at bounding box center [549, 195] width 186 height 19
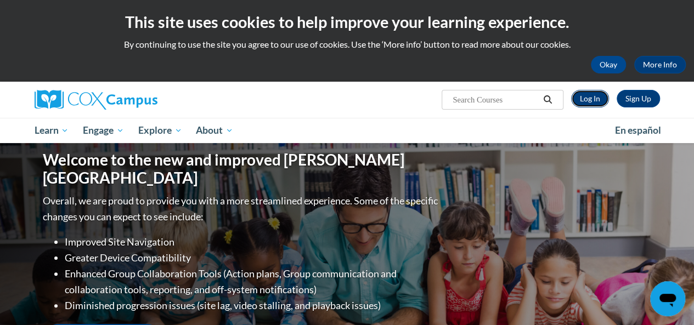
click at [589, 94] on link "Log In" at bounding box center [590, 99] width 38 height 18
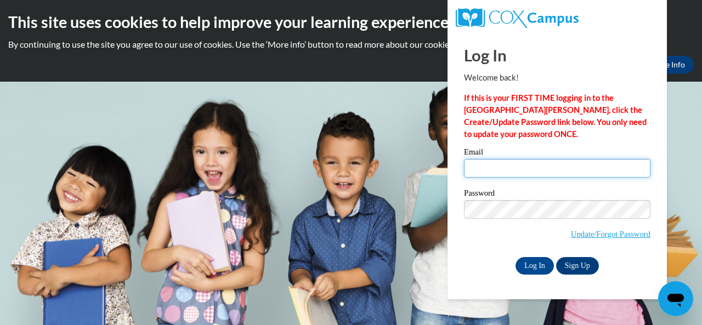
type input "[EMAIL_ADDRESS][DOMAIN_NAME]"
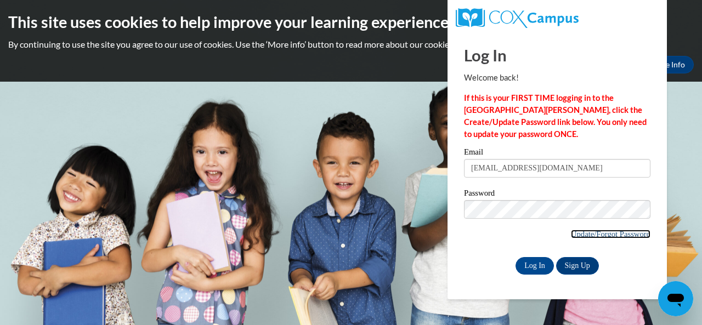
click at [619, 232] on link "Update/Forgot Password" at bounding box center [611, 234] width 80 height 9
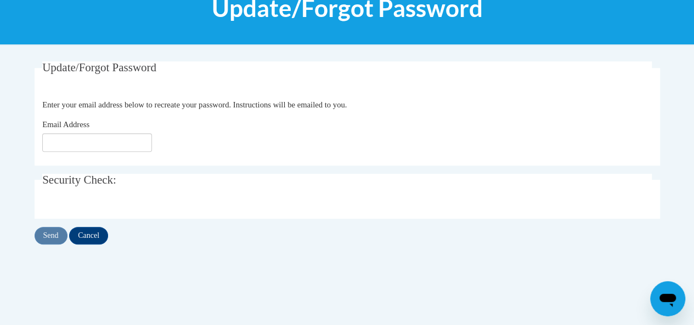
scroll to position [159, 0]
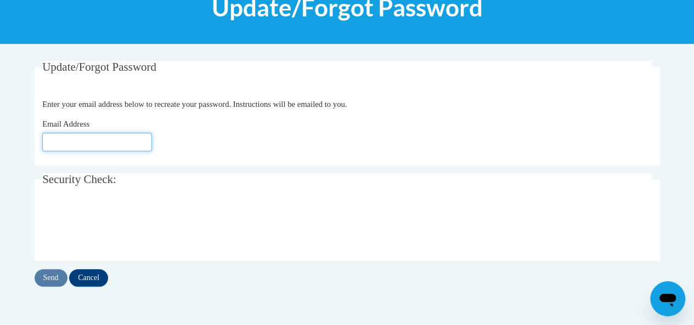
click at [78, 134] on input "Email Address" at bounding box center [97, 142] width 110 height 19
type input "[EMAIL_ADDRESS][DOMAIN_NAME]"
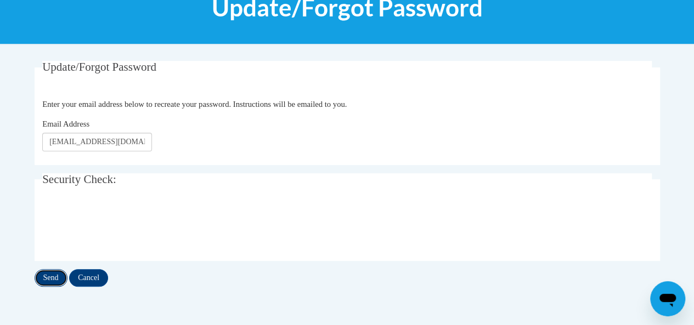
click at [48, 280] on input "Send" at bounding box center [51, 278] width 33 height 18
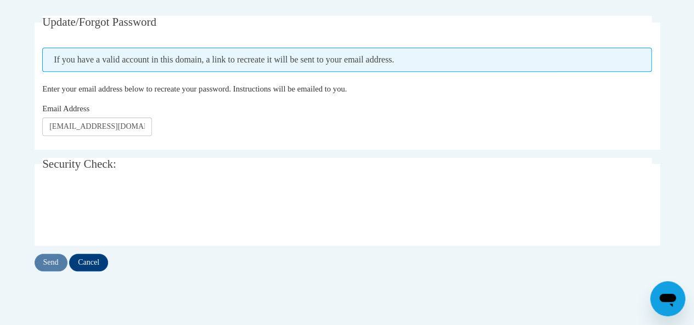
scroll to position [211, 0]
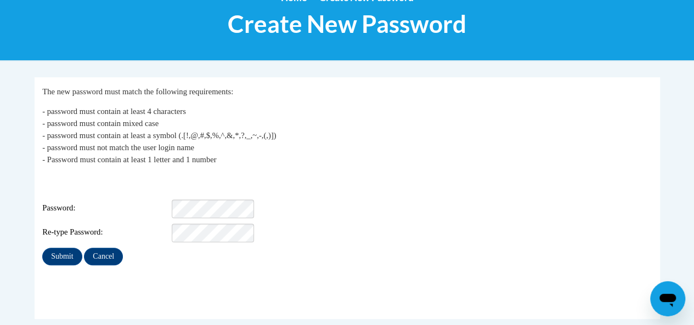
scroll to position [110, 0]
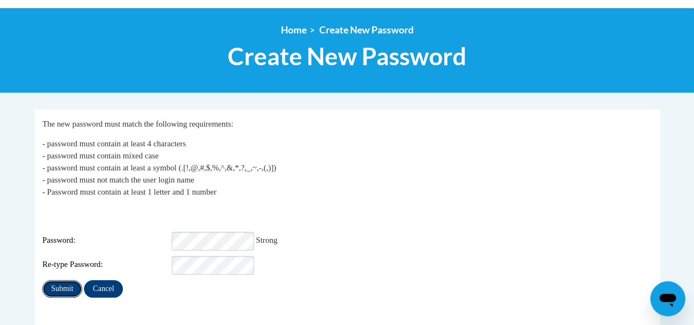
click at [60, 280] on input "Submit" at bounding box center [61, 289] width 39 height 18
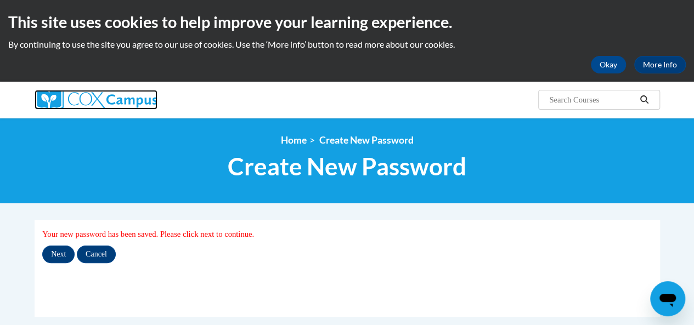
click at [124, 104] on img at bounding box center [96, 100] width 123 height 20
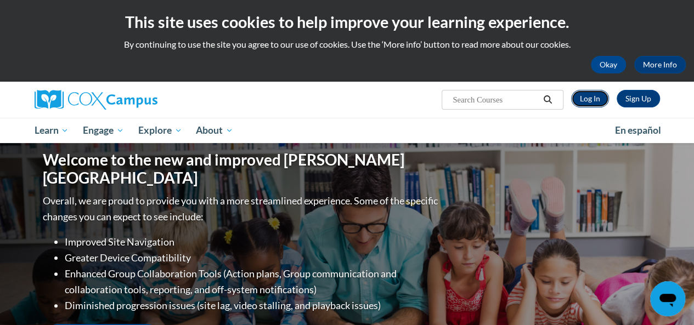
click at [595, 98] on link "Log In" at bounding box center [590, 99] width 38 height 18
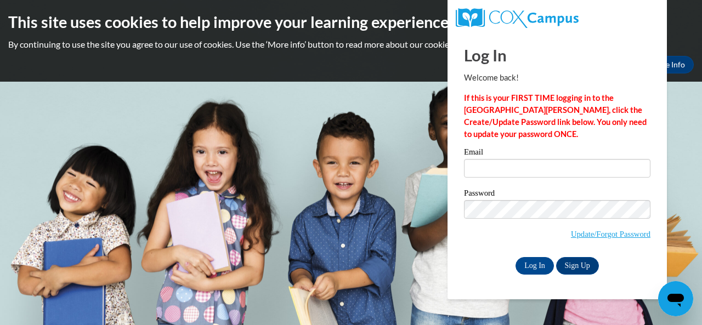
type input "[EMAIL_ADDRESS][DOMAIN_NAME]"
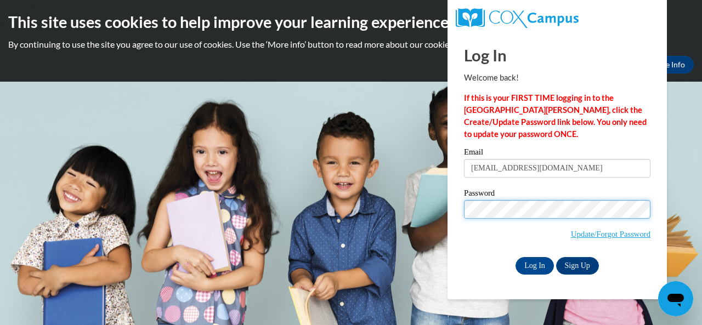
click at [516, 257] on input "Log In" at bounding box center [535, 266] width 38 height 18
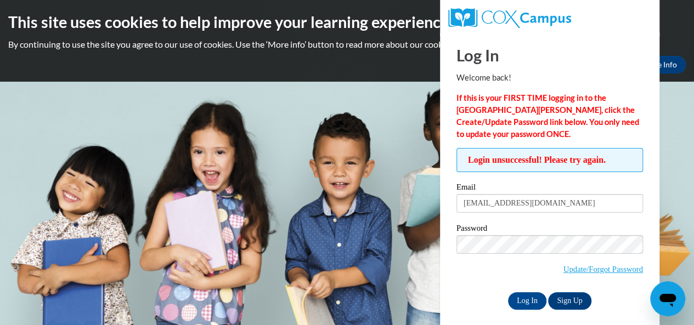
scroll to position [8, 0]
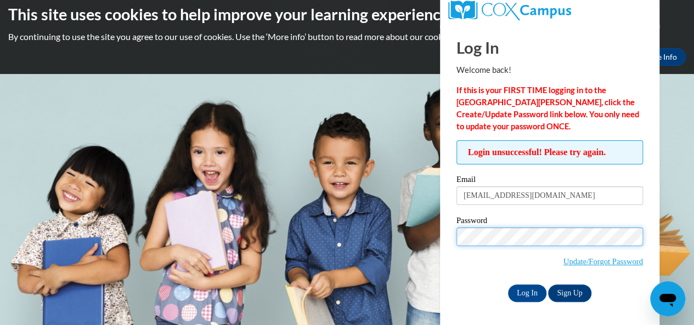
click at [508, 285] on input "Log In" at bounding box center [527, 294] width 38 height 18
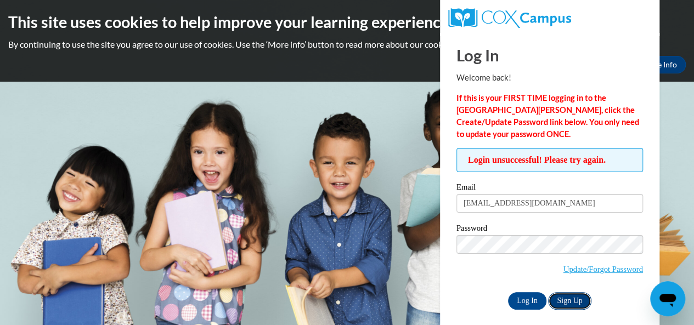
click at [570, 302] on link "Sign Up" at bounding box center [569, 301] width 43 height 18
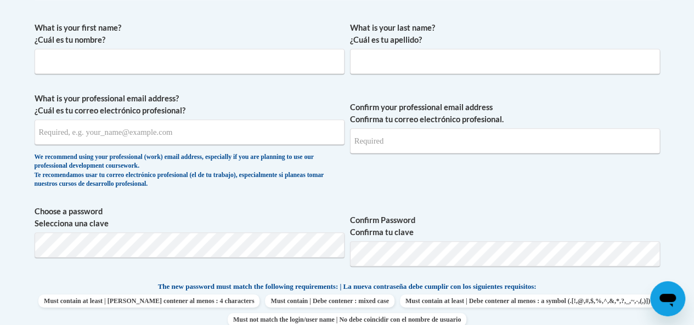
scroll to position [259, 0]
